Goal: Use online tool/utility: Utilize a website feature to perform a specific function

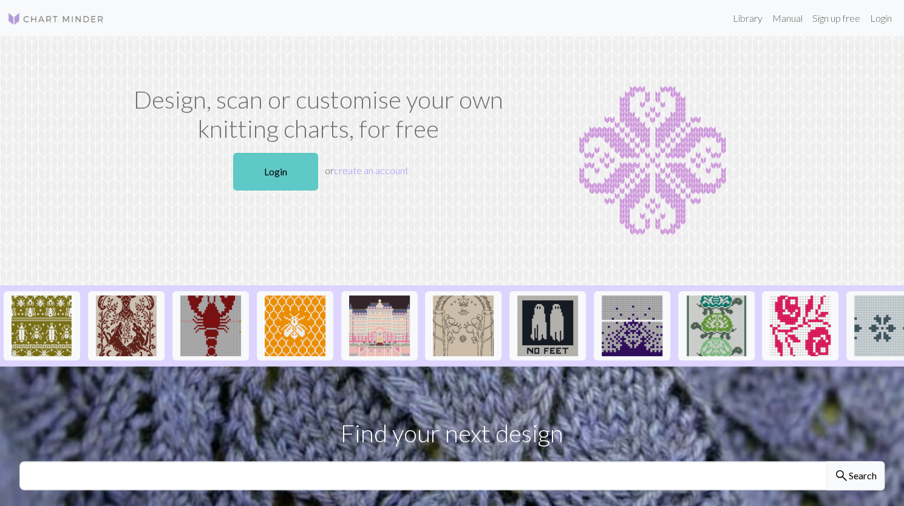
click at [296, 171] on link "Login" at bounding box center [275, 172] width 85 height 38
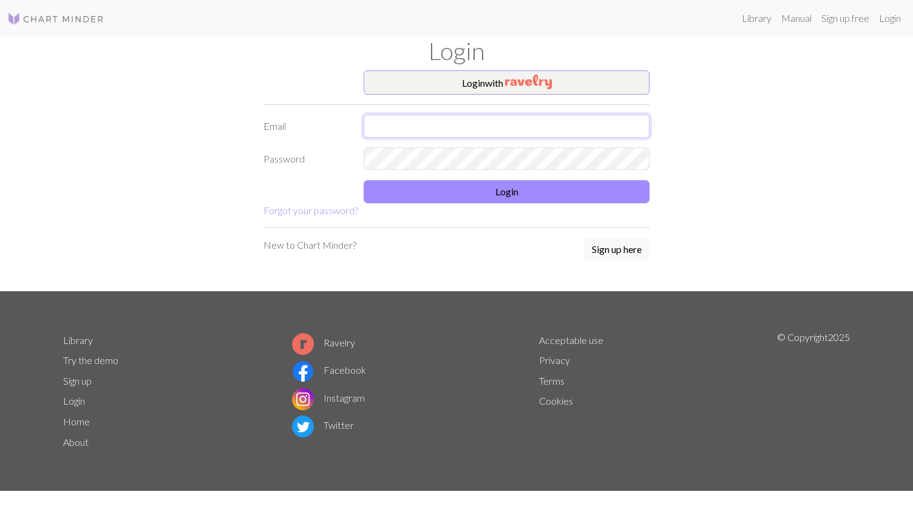
click at [450, 121] on input "text" at bounding box center [507, 126] width 286 height 23
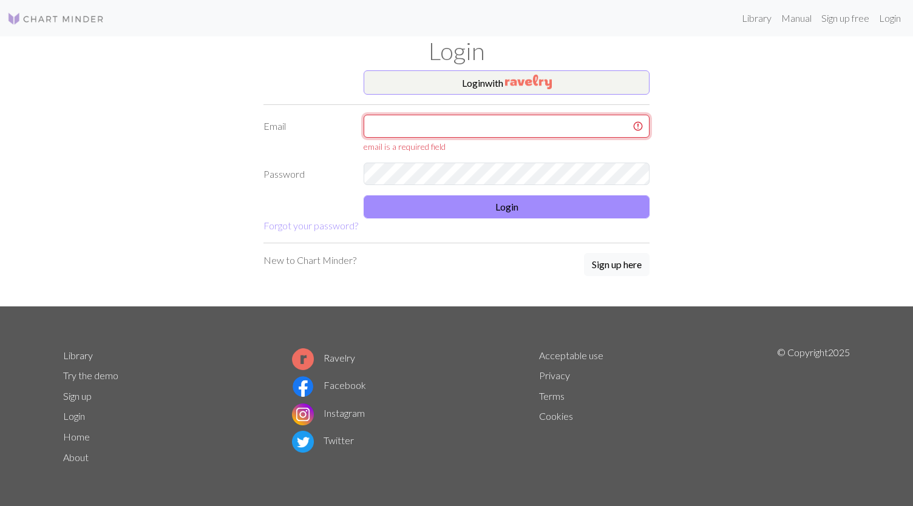
type input "[EMAIL_ADDRESS][DOMAIN_NAME]"
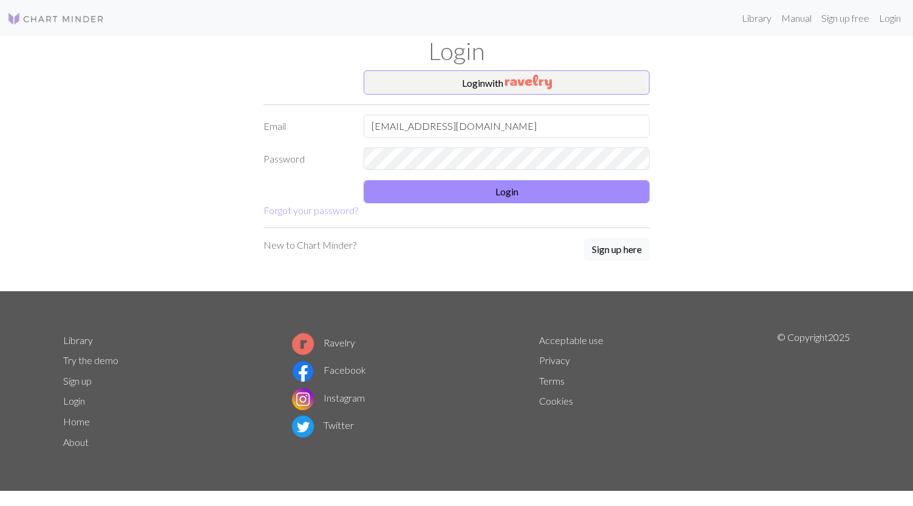
click at [520, 203] on form "Login with Email [EMAIL_ADDRESS][DOMAIN_NAME] Password Login Forgot your passwo…" at bounding box center [456, 143] width 386 height 147
click at [510, 199] on button "Login" at bounding box center [507, 191] width 286 height 23
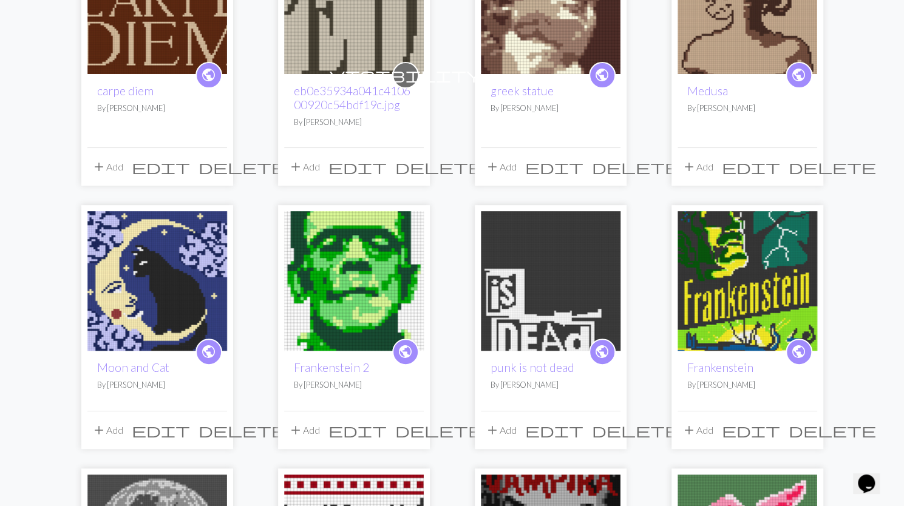
scroll to position [243, 0]
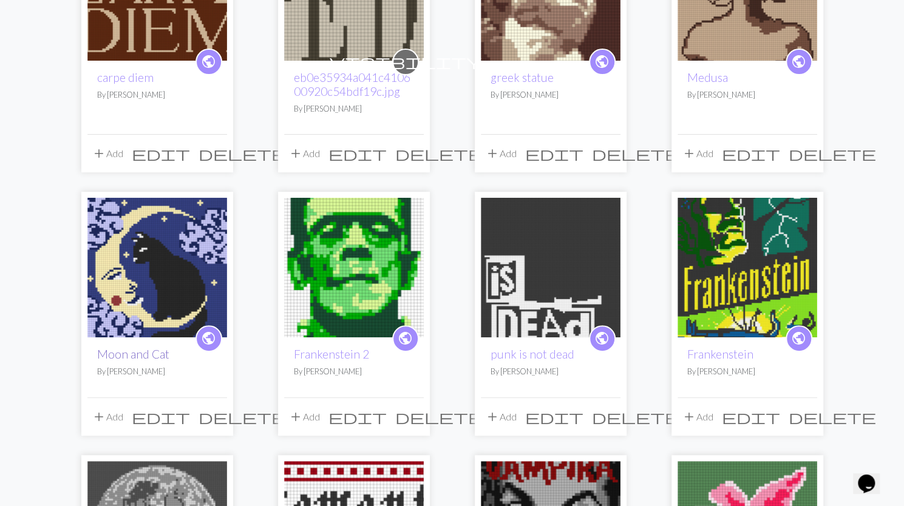
click at [115, 351] on link "Moon and Cat" at bounding box center [133, 354] width 72 height 14
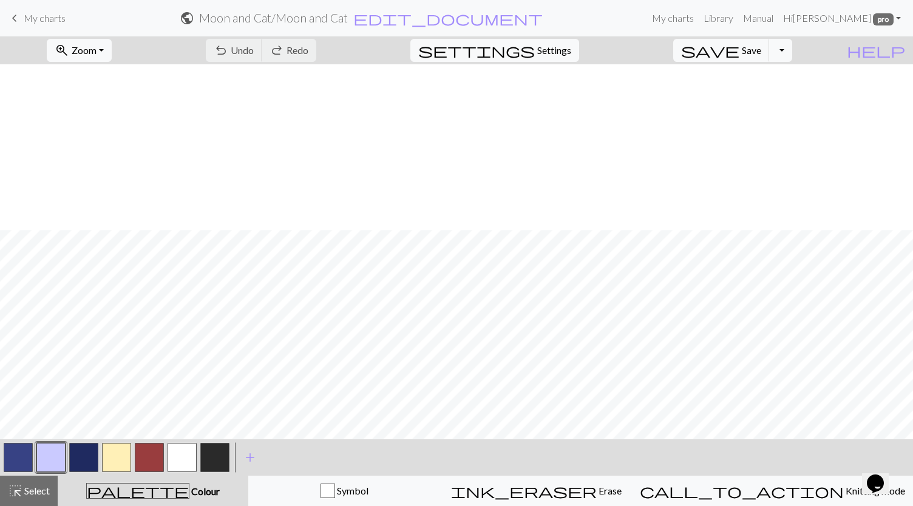
scroll to position [166, 0]
click at [96, 53] on span "Zoom" at bounding box center [84, 50] width 25 height 12
click at [120, 143] on button "50%" at bounding box center [96, 144] width 96 height 19
click at [28, 449] on button "button" at bounding box center [18, 457] width 29 height 29
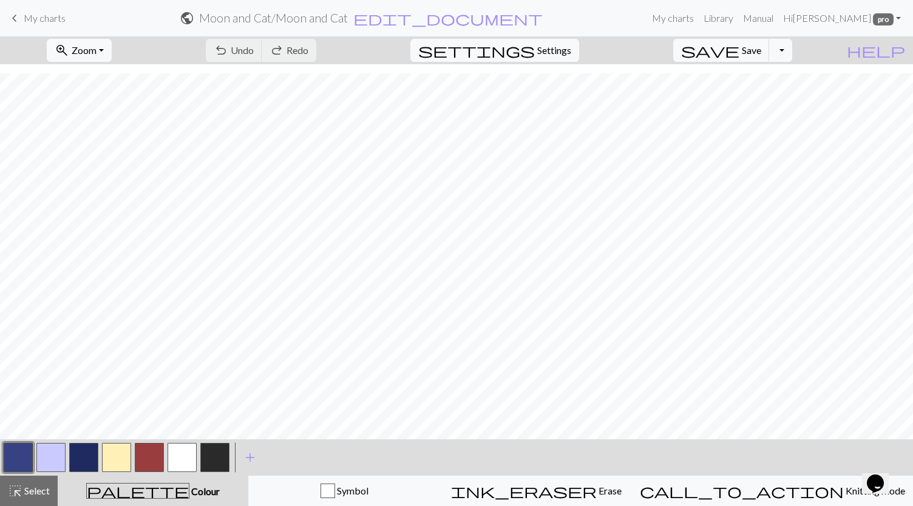
click at [19, 455] on button "button" at bounding box center [18, 457] width 29 height 29
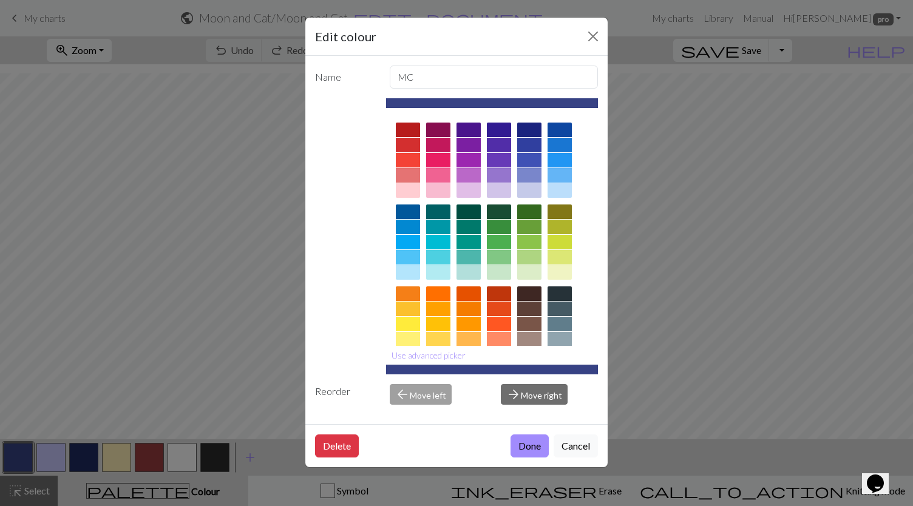
click at [410, 188] on div at bounding box center [408, 190] width 24 height 15
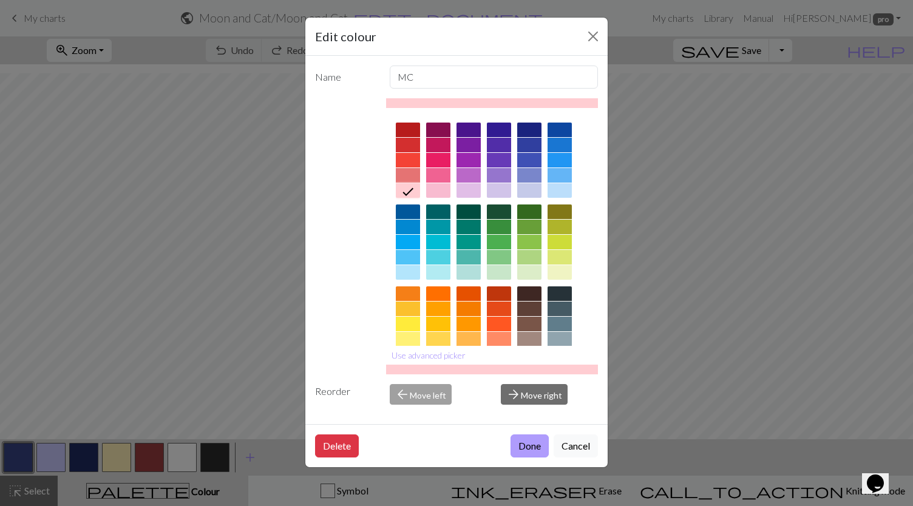
click at [530, 444] on button "Done" at bounding box center [529, 446] width 38 height 23
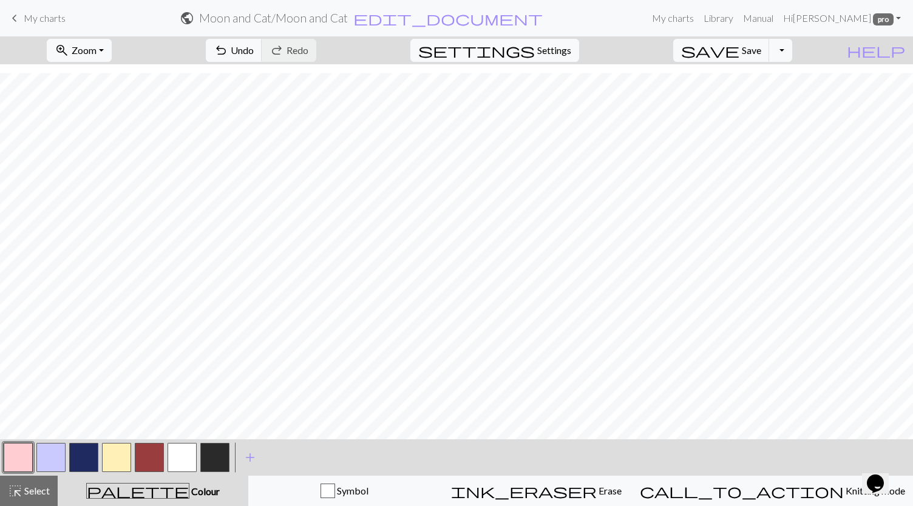
click at [119, 453] on button "button" at bounding box center [116, 457] width 29 height 29
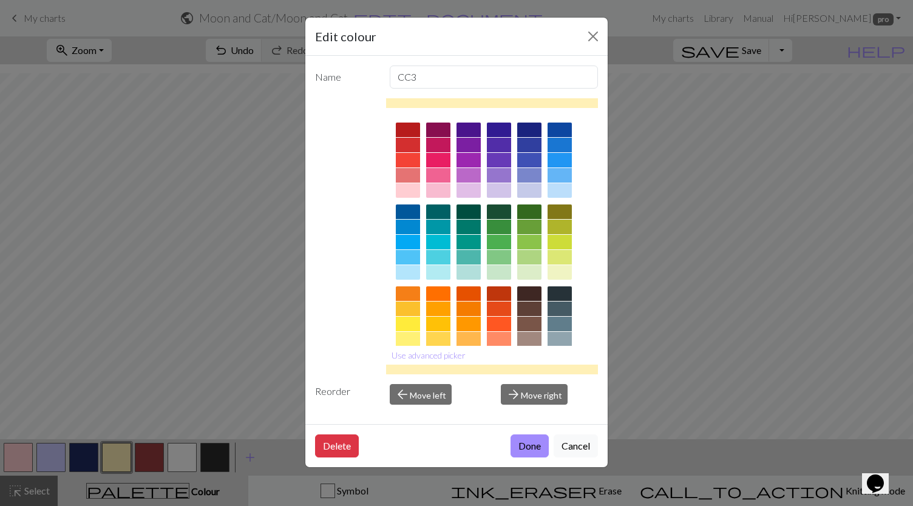
scroll to position [112, 0]
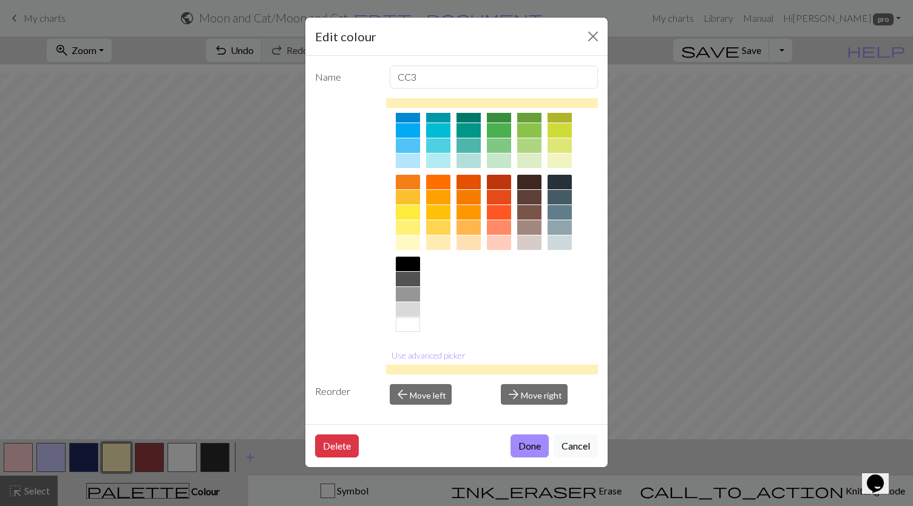
click at [415, 246] on div at bounding box center [408, 242] width 24 height 15
click at [444, 356] on button "Use advanced picker" at bounding box center [428, 355] width 85 height 19
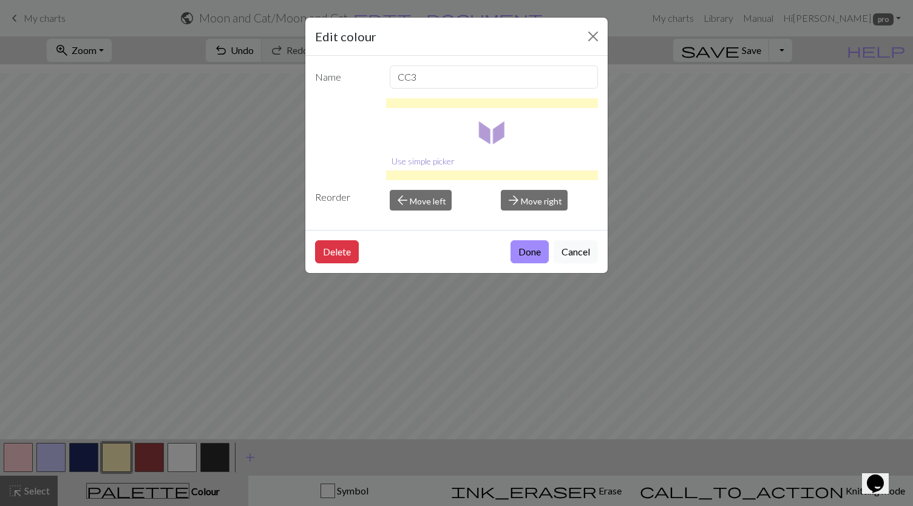
scroll to position [0, 0]
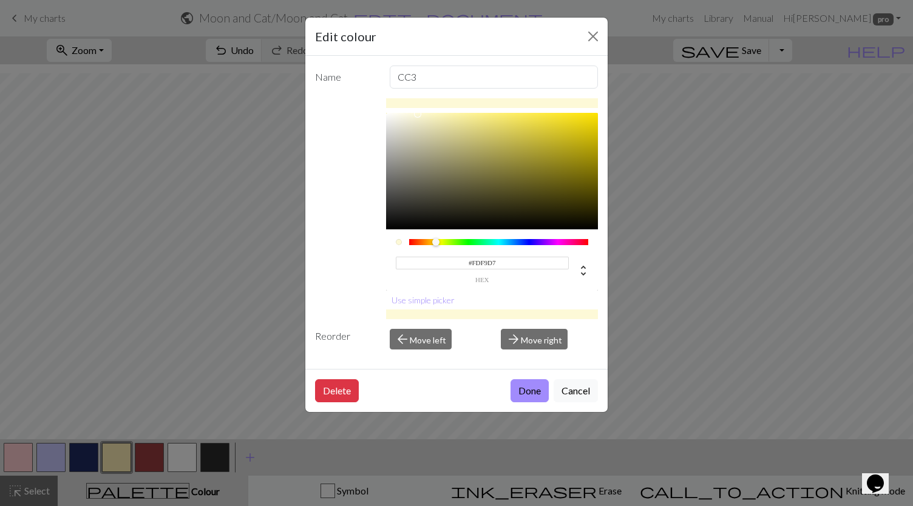
type input "#FFFBD9"
click at [418, 112] on div "#FFFBD9 hex Use simple picker" at bounding box center [492, 208] width 212 height 221
click at [527, 384] on button "Done" at bounding box center [529, 390] width 38 height 23
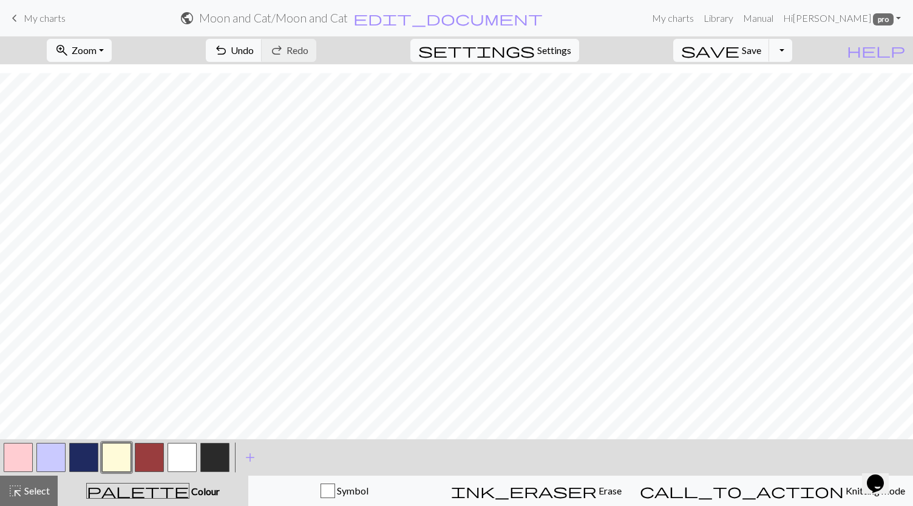
click at [84, 459] on button "button" at bounding box center [83, 457] width 29 height 29
click at [87, 459] on button "button" at bounding box center [83, 457] width 29 height 29
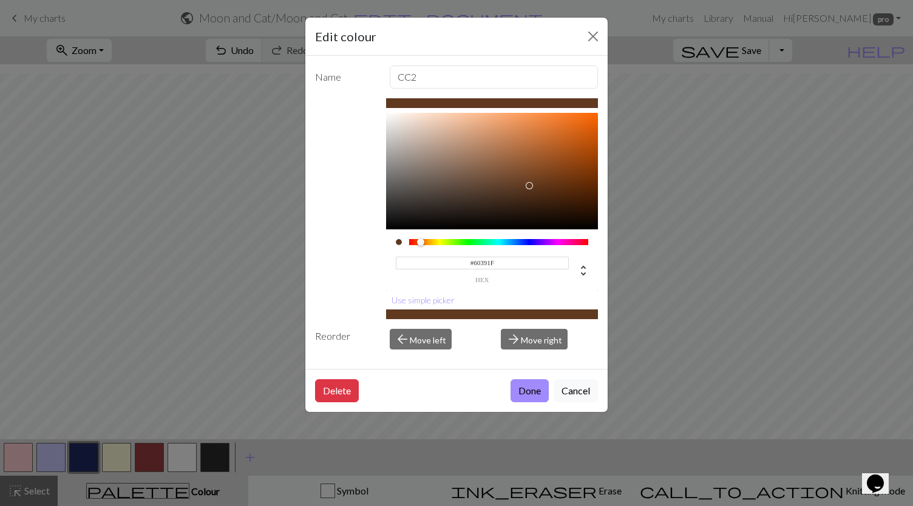
drag, startPoint x: 435, startPoint y: 244, endPoint x: 421, endPoint y: 243, distance: 14.6
click at [421, 243] on div at bounding box center [499, 242] width 180 height 6
drag, startPoint x: 494, startPoint y: 108, endPoint x: 494, endPoint y: 123, distance: 15.2
click at [494, 123] on div "#60391F hex Use simple picker" at bounding box center [492, 208] width 212 height 221
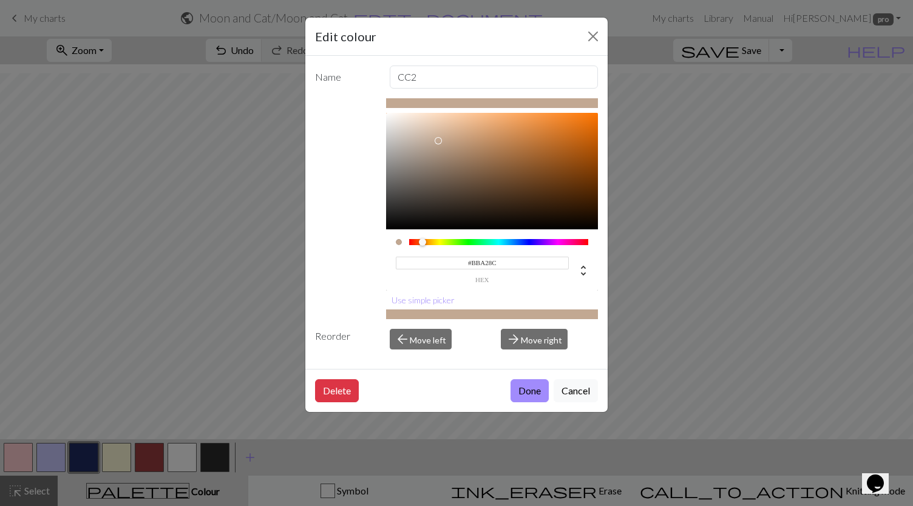
type input "#BBA28D"
drag, startPoint x: 494, startPoint y: 123, endPoint x: 438, endPoint y: 144, distance: 60.1
click at [438, 144] on div at bounding box center [492, 171] width 212 height 117
click at [530, 394] on button "Done" at bounding box center [529, 390] width 38 height 23
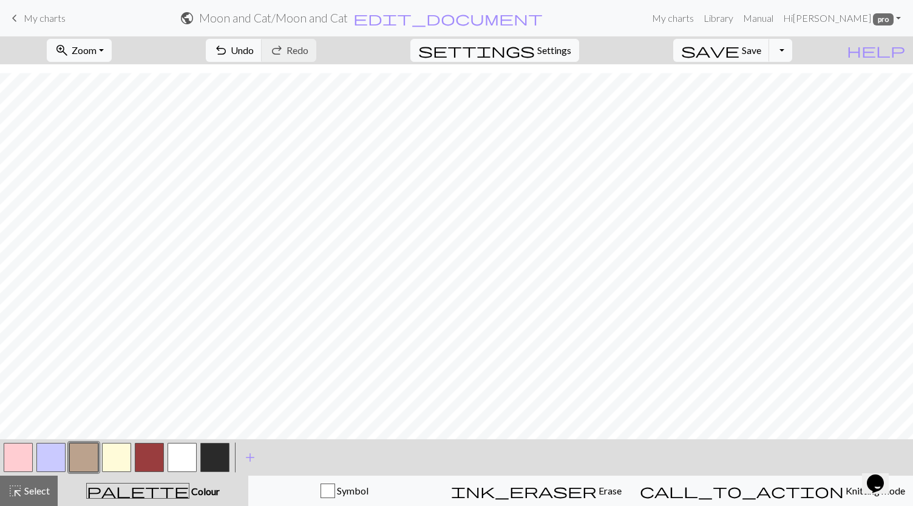
click at [62, 452] on button "button" at bounding box center [50, 457] width 29 height 29
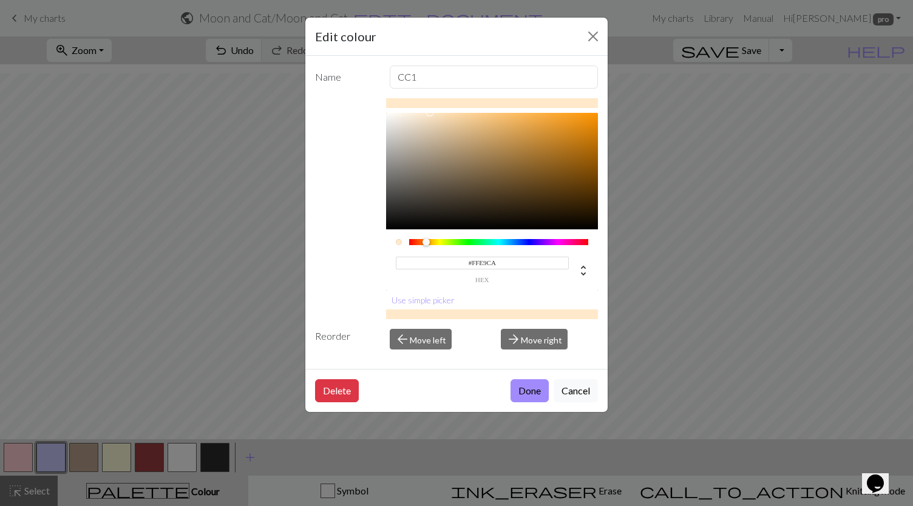
drag, startPoint x: 419, startPoint y: 240, endPoint x: 426, endPoint y: 240, distance: 7.3
click at [426, 240] on div at bounding box center [499, 242] width 180 height 6
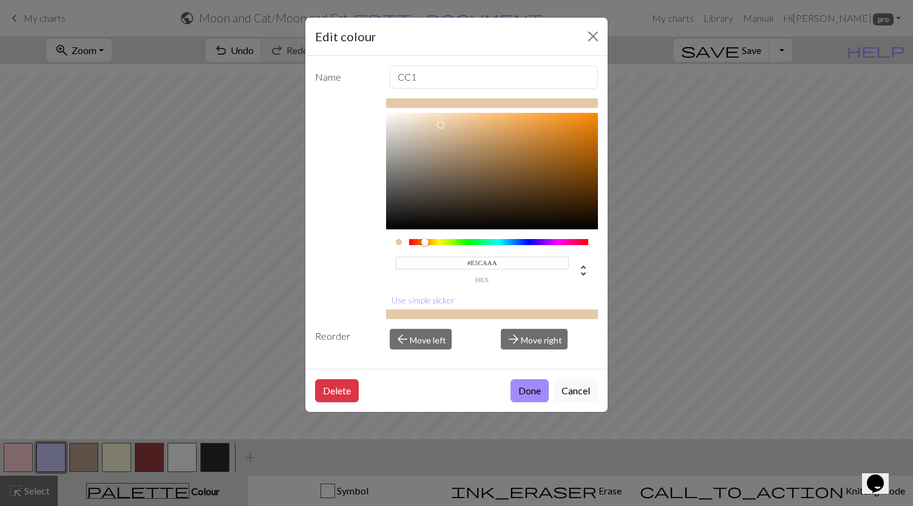
type input "#E6CBAB"
drag, startPoint x: 449, startPoint y: 130, endPoint x: 441, endPoint y: 124, distance: 10.3
click at [441, 124] on div at bounding box center [492, 171] width 212 height 117
click at [528, 381] on button "Done" at bounding box center [529, 390] width 38 height 23
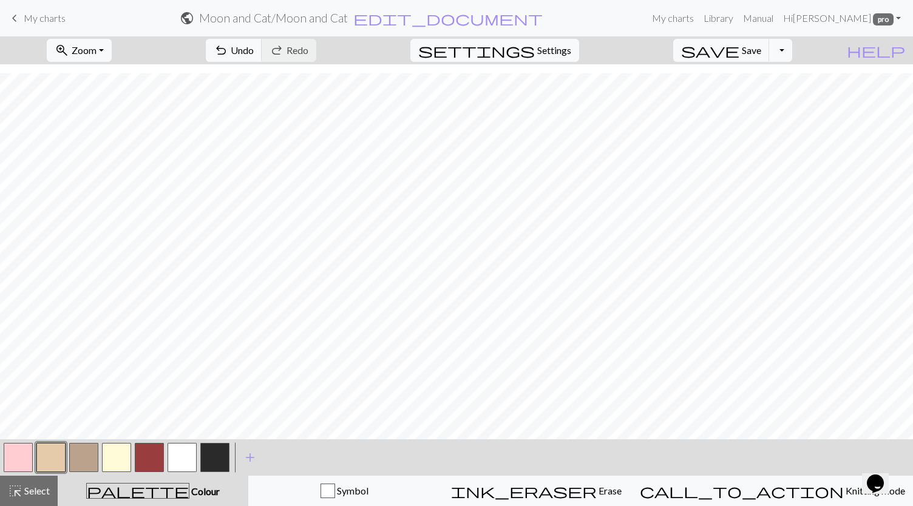
click at [84, 451] on button "button" at bounding box center [83, 457] width 29 height 29
click at [84, 449] on button "button" at bounding box center [83, 457] width 29 height 29
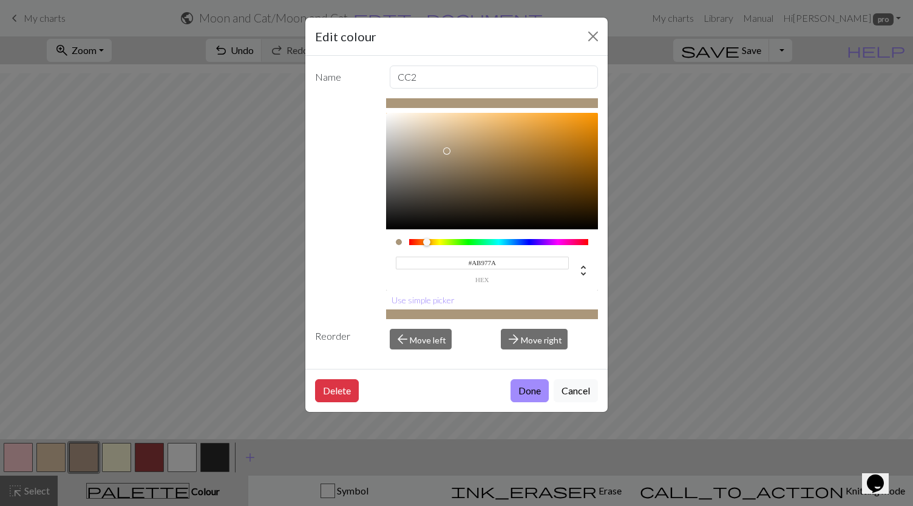
type input "#AB9679"
click at [447, 151] on div at bounding box center [492, 171] width 212 height 117
click at [543, 396] on button "Done" at bounding box center [529, 390] width 38 height 23
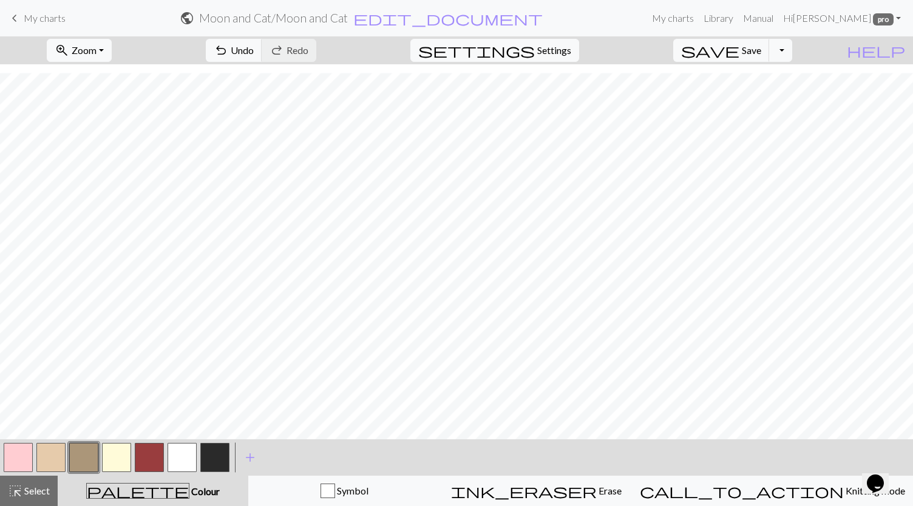
click at [184, 455] on button "button" at bounding box center [182, 457] width 29 height 29
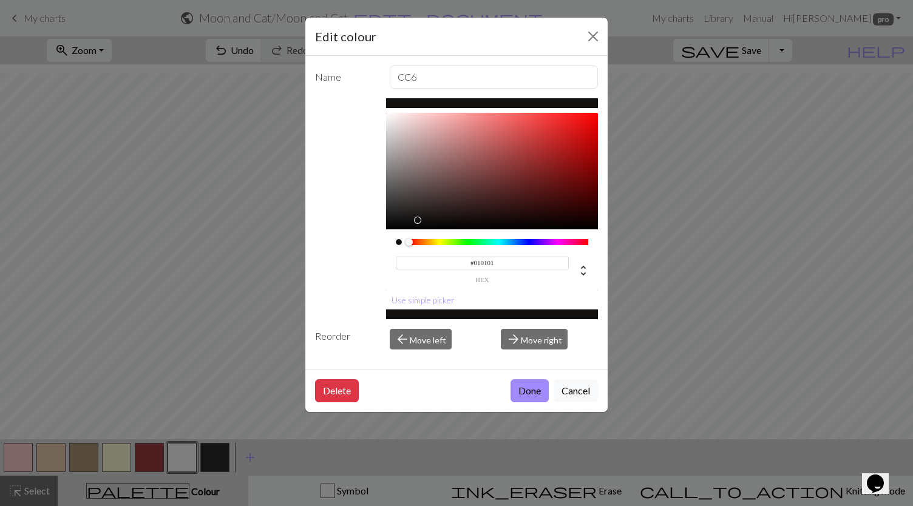
type input "#000000"
drag, startPoint x: 445, startPoint y: 211, endPoint x: 367, endPoint y: 238, distance: 82.3
click at [367, 238] on div "#000000 hex Use simple picker" at bounding box center [456, 208] width 283 height 221
click at [527, 388] on button "Done" at bounding box center [529, 390] width 38 height 23
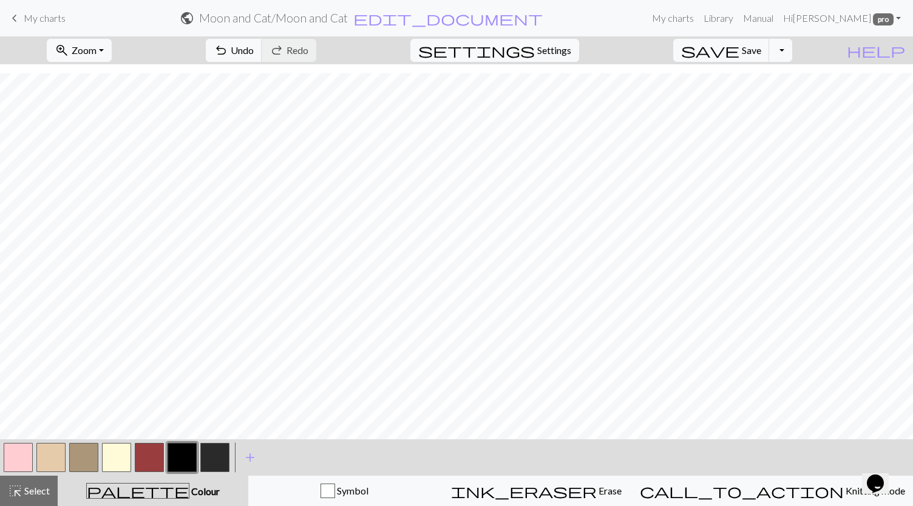
click at [218, 456] on button "button" at bounding box center [214, 457] width 29 height 29
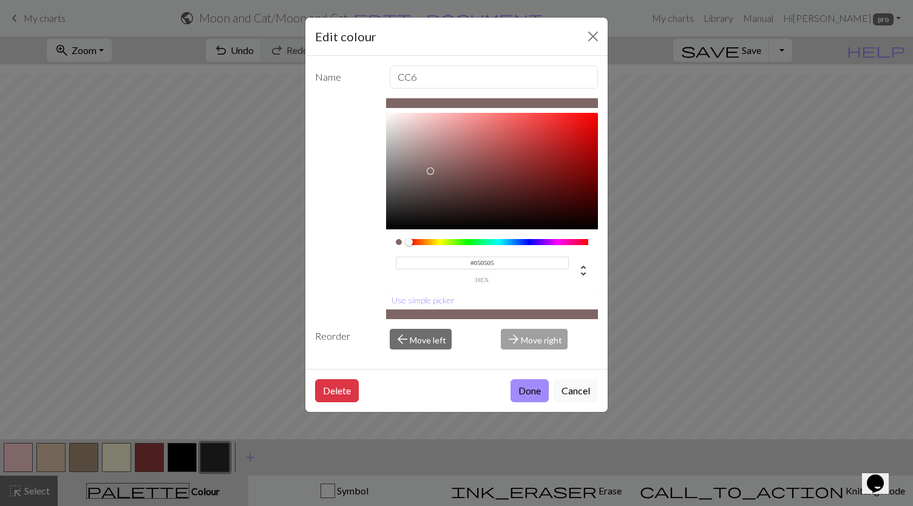
type input "#000000"
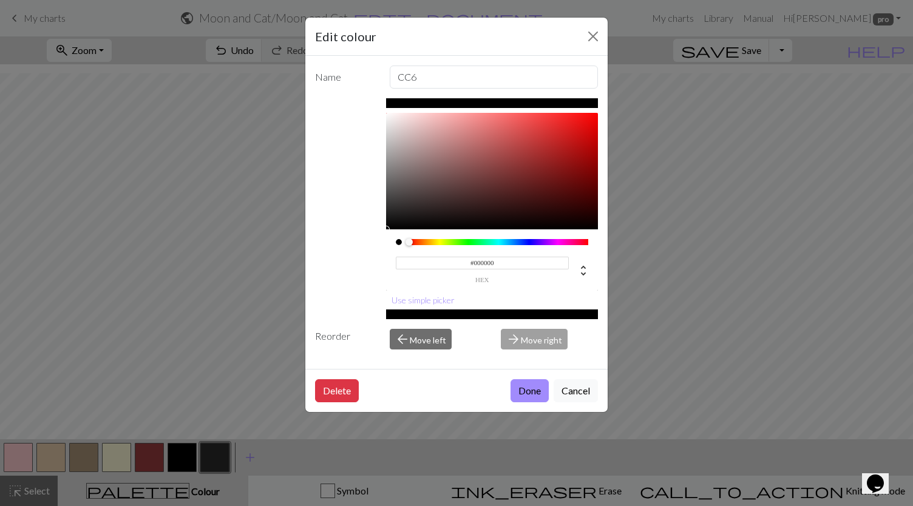
drag, startPoint x: 431, startPoint y: 171, endPoint x: 380, endPoint y: 239, distance: 85.0
click at [380, 239] on div "#000000 hex Use simple picker" at bounding box center [456, 208] width 283 height 221
click at [526, 394] on button "Done" at bounding box center [529, 390] width 38 height 23
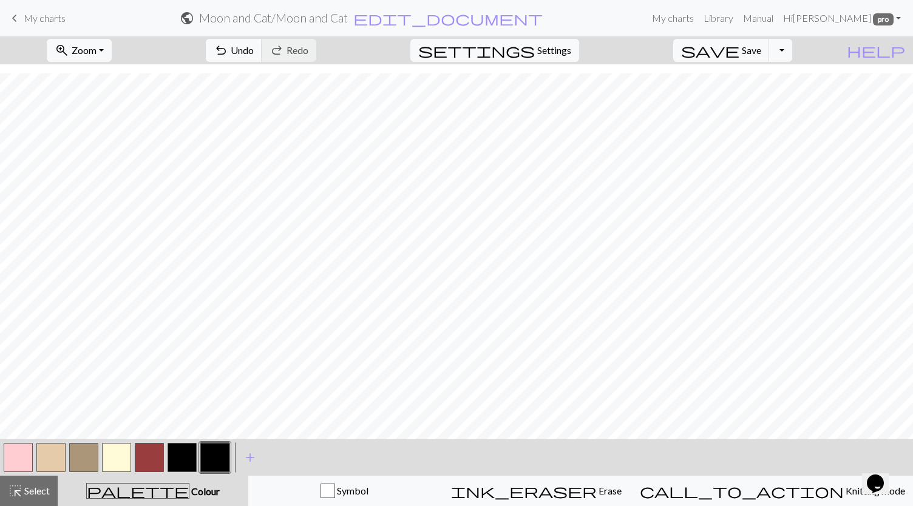
click at [186, 449] on button "button" at bounding box center [182, 457] width 29 height 29
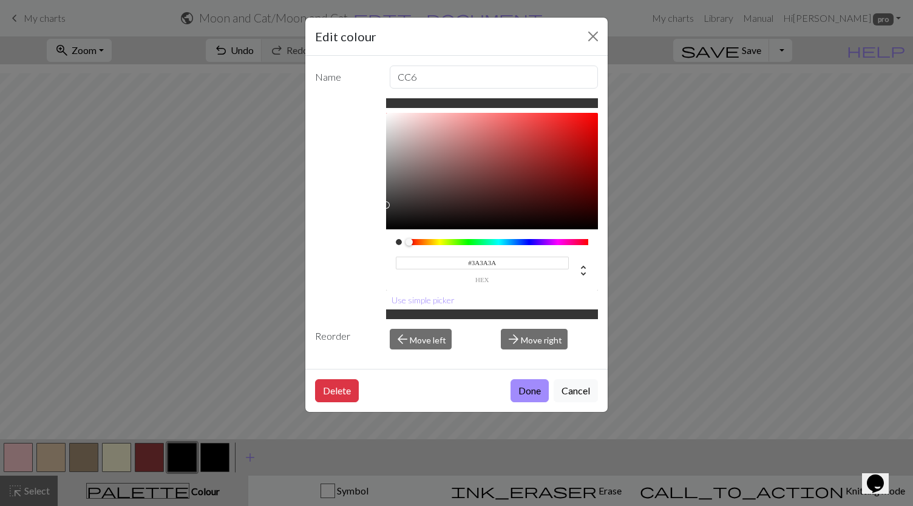
drag, startPoint x: 423, startPoint y: 174, endPoint x: 379, endPoint y: 203, distance: 52.7
click at [379, 203] on div "#3A3A3A hex Use simple picker" at bounding box center [456, 208] width 283 height 221
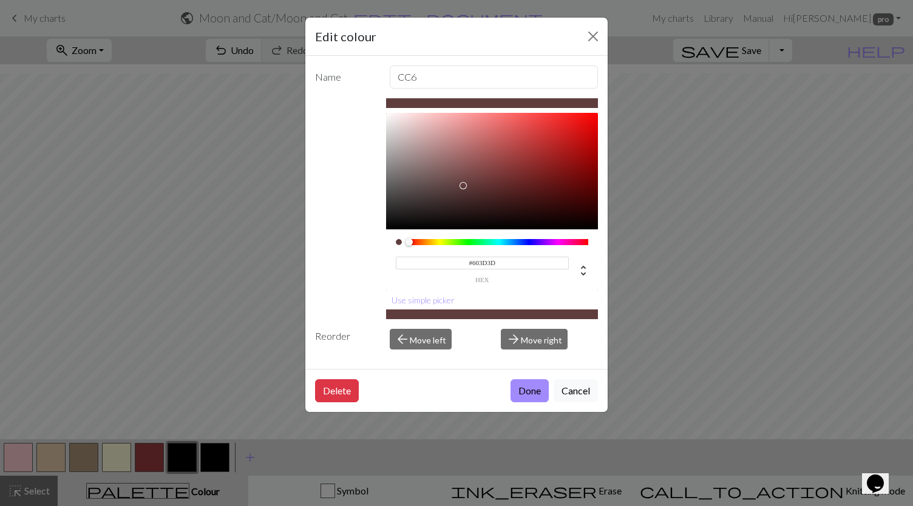
drag, startPoint x: 441, startPoint y: 196, endPoint x: 464, endPoint y: 185, distance: 25.5
click at [464, 185] on div at bounding box center [492, 171] width 212 height 117
click at [420, 244] on div "#603D3D hex" at bounding box center [492, 259] width 212 height 61
type input "#604A3D"
click at [420, 244] on div at bounding box center [499, 242] width 180 height 6
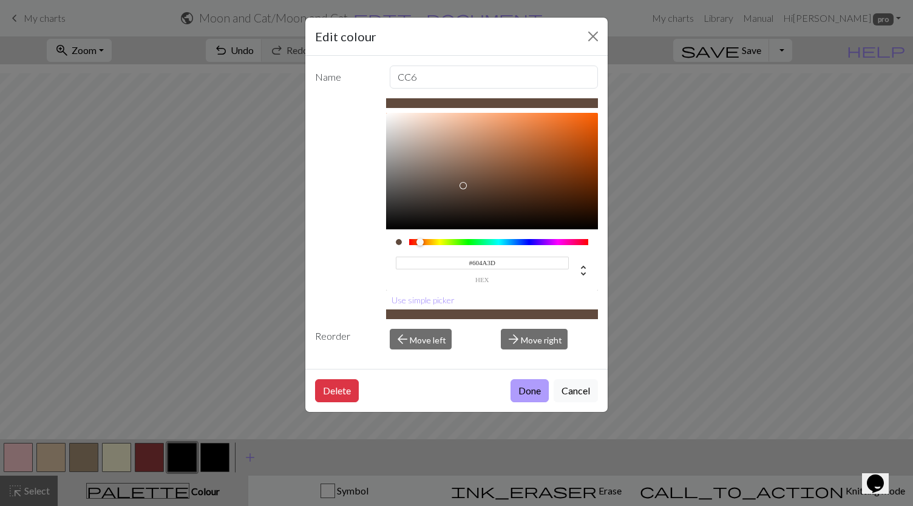
click at [533, 382] on button "Done" at bounding box center [529, 390] width 38 height 23
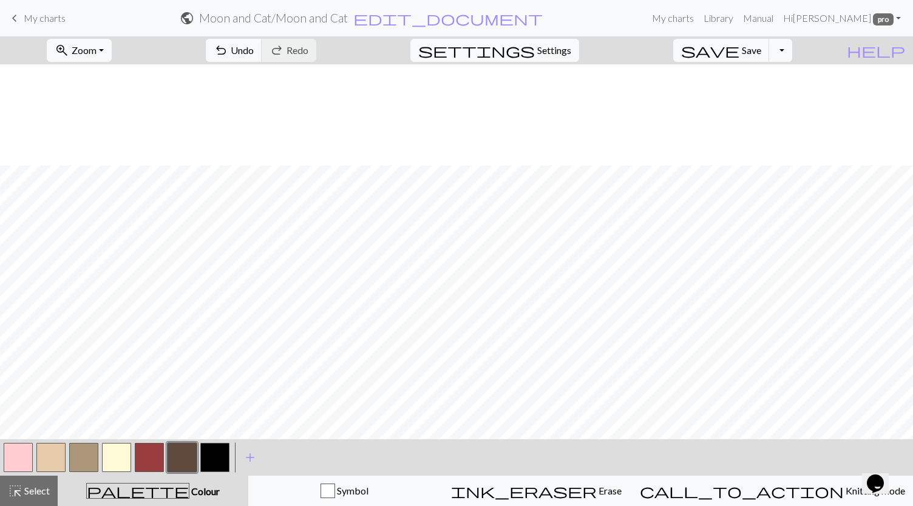
scroll to position [101, 0]
click at [221, 461] on button "button" at bounding box center [214, 457] width 29 height 29
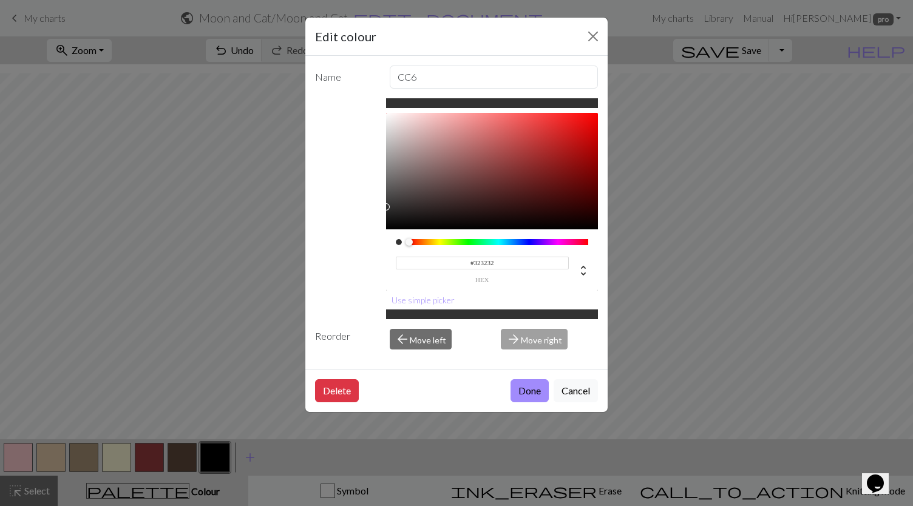
type input "#313131"
drag, startPoint x: 387, startPoint y: 204, endPoint x: 381, endPoint y: 207, distance: 6.8
click at [381, 207] on div "#313131 hex Use simple picker" at bounding box center [456, 208] width 283 height 221
click at [531, 388] on button "Done" at bounding box center [529, 390] width 38 height 23
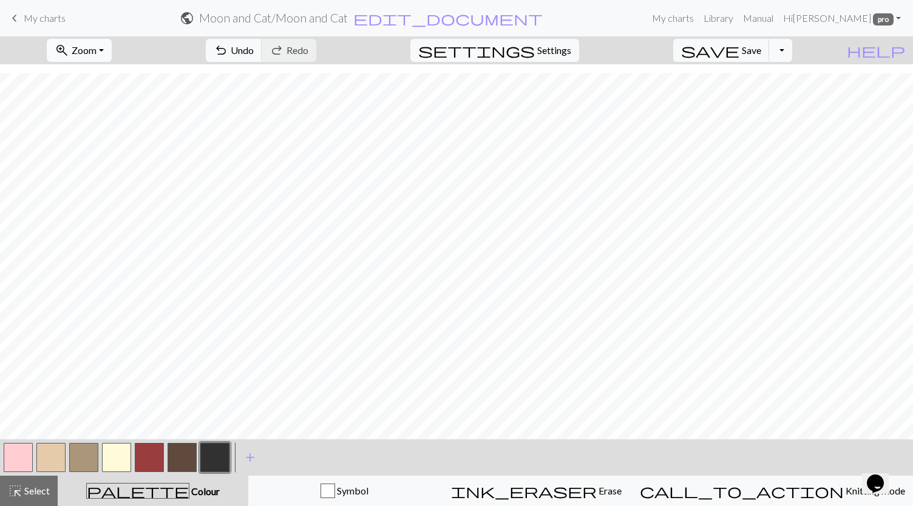
click at [112, 50] on button "zoom_in Zoom Zoom" at bounding box center [79, 50] width 65 height 23
click at [124, 98] on button "Fit width" at bounding box center [96, 95] width 96 height 19
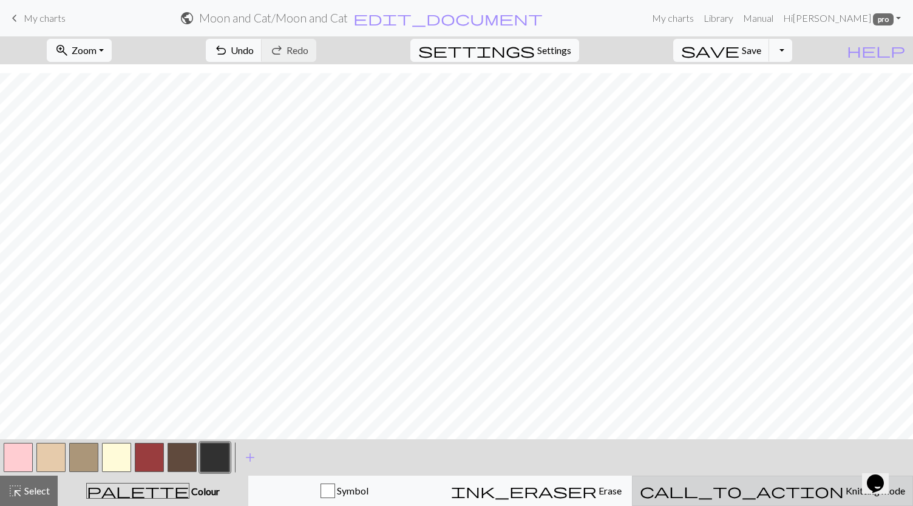
click at [774, 484] on span "call_to_action" at bounding box center [742, 490] width 204 height 17
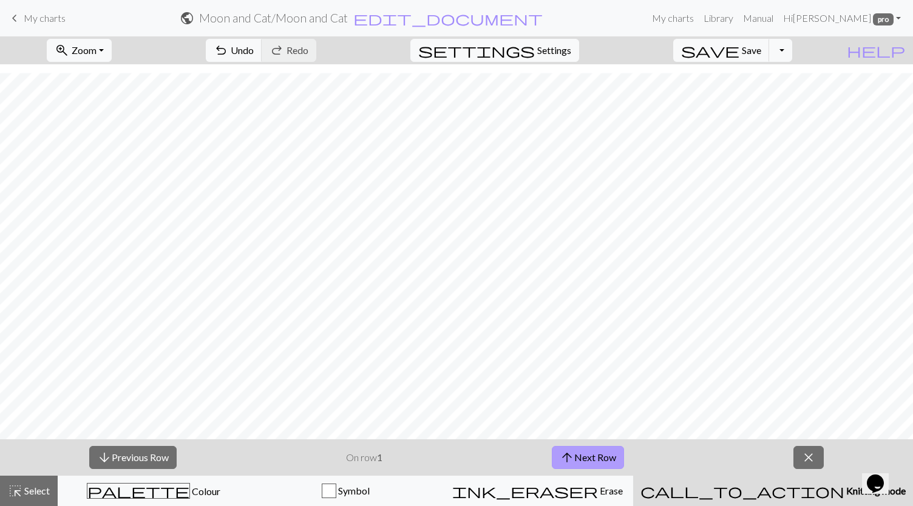
click at [583, 462] on button "arrow_upward Next Row" at bounding box center [588, 457] width 72 height 23
click at [603, 439] on div "arrow_downward Previous Row On row 2 arrow_upward Next Row close" at bounding box center [456, 457] width 913 height 36
click at [602, 453] on button "arrow_upward Next Row" at bounding box center [588, 457] width 72 height 23
click at [595, 453] on button "arrow_upward Next Row" at bounding box center [588, 457] width 72 height 23
click at [585, 462] on button "arrow_upward Next Row" at bounding box center [588, 457] width 72 height 23
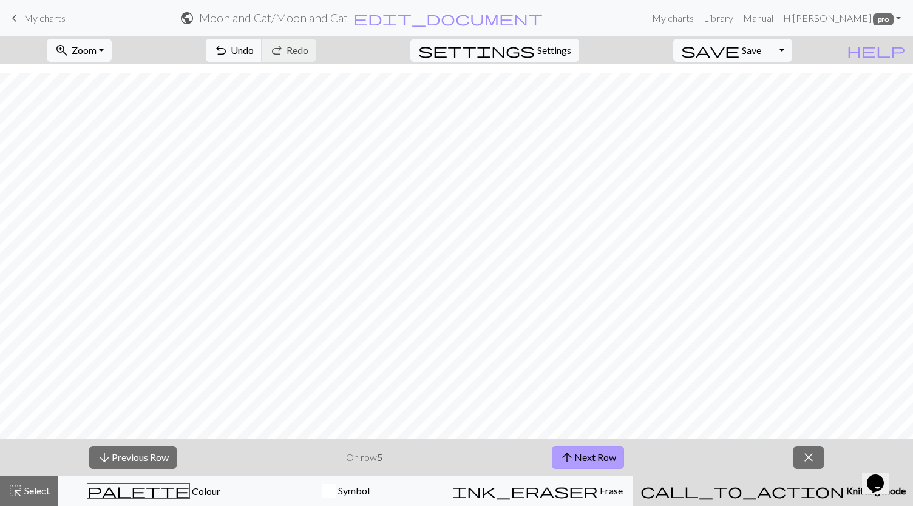
click at [604, 458] on button "arrow_upward Next Row" at bounding box center [588, 457] width 72 height 23
click at [575, 452] on button "arrow_upward Next Row" at bounding box center [588, 457] width 72 height 23
click at [571, 455] on span "arrow_upward" at bounding box center [567, 457] width 15 height 17
click at [572, 460] on span "arrow_upward" at bounding box center [567, 457] width 15 height 17
